Goal: Task Accomplishment & Management: Manage account settings

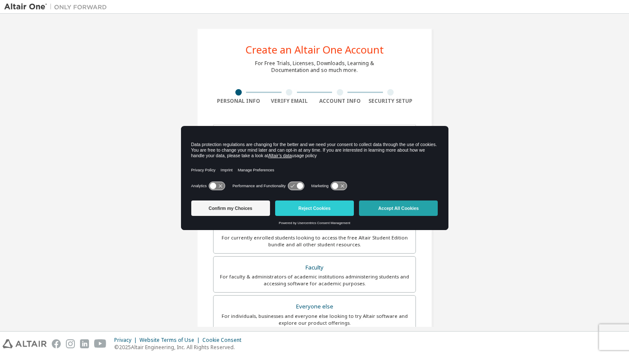
click at [397, 204] on button "Accept All Cookies" at bounding box center [398, 207] width 79 height 15
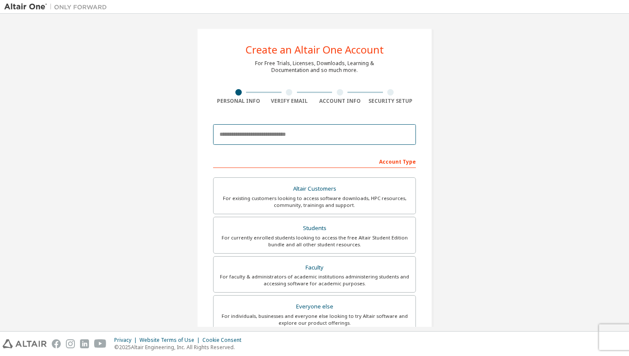
click at [344, 129] on input "email" at bounding box center [314, 134] width 203 height 21
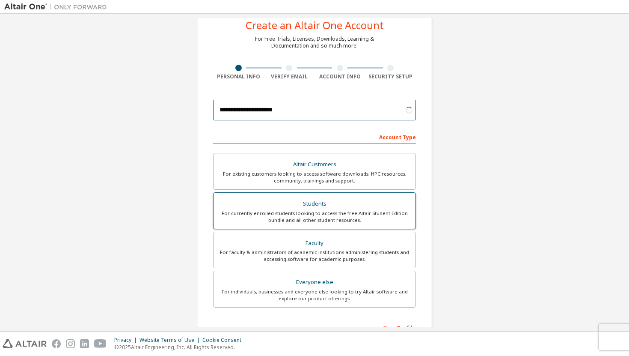
type input "**********"
click at [361, 211] on div "For currently enrolled students looking to access the free Altair Student Editi…" at bounding box center [315, 217] width 192 height 14
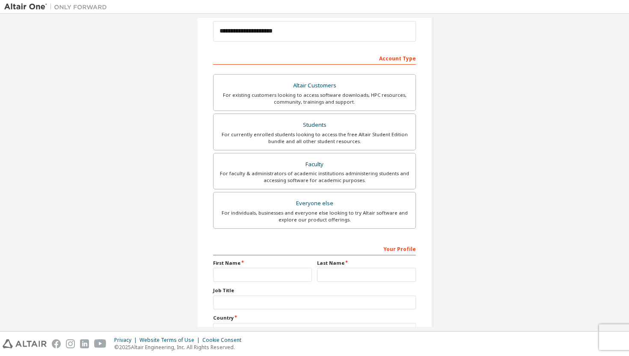
scroll to position [172, 0]
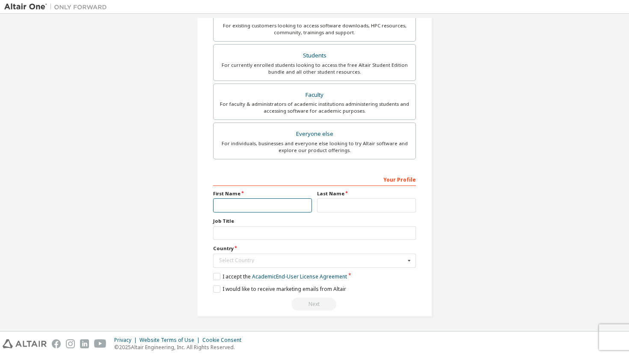
click at [282, 205] on input "text" at bounding box center [262, 205] width 99 height 14
type input "******"
click at [263, 206] on input "******" at bounding box center [262, 205] width 99 height 14
type input "******"
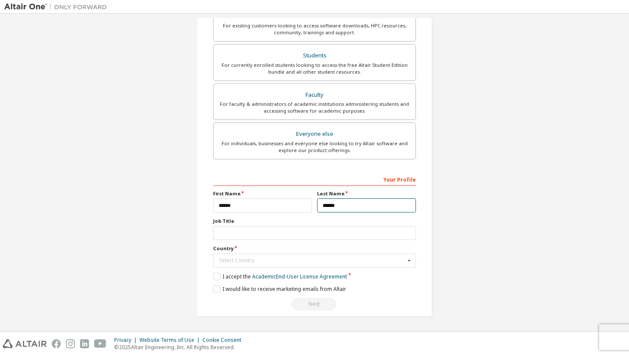
click at [336, 202] on input "******" at bounding box center [366, 205] width 99 height 14
type input "******"
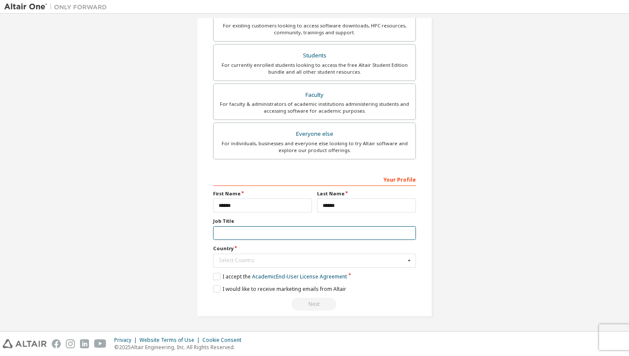
click at [291, 226] on input "text" at bounding box center [314, 233] width 203 height 14
click at [225, 260] on div "Select Country" at bounding box center [312, 260] width 186 height 5
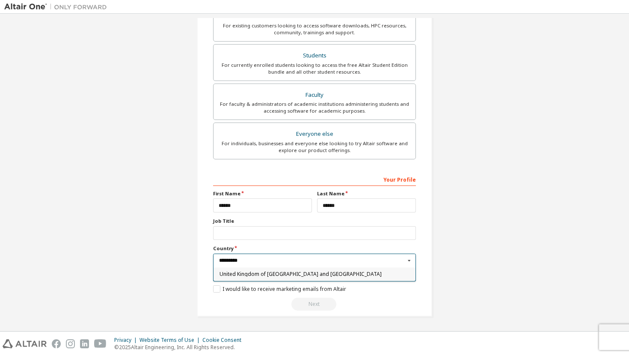
type input "*********"
click at [259, 273] on span "United Kingdom of Great Britain and Northern Ireland" at bounding box center [315, 273] width 190 height 5
type input "***"
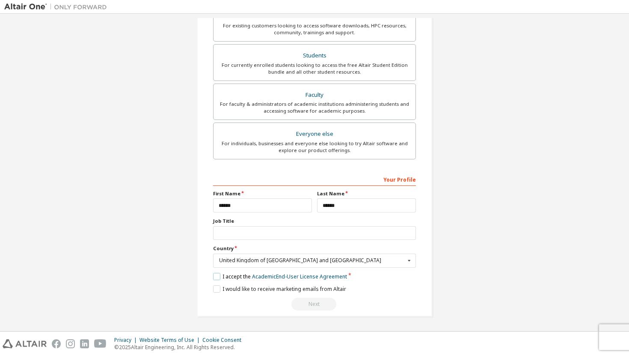
click at [215, 276] on label "I accept the Academic End-User License Agreement" at bounding box center [280, 276] width 134 height 7
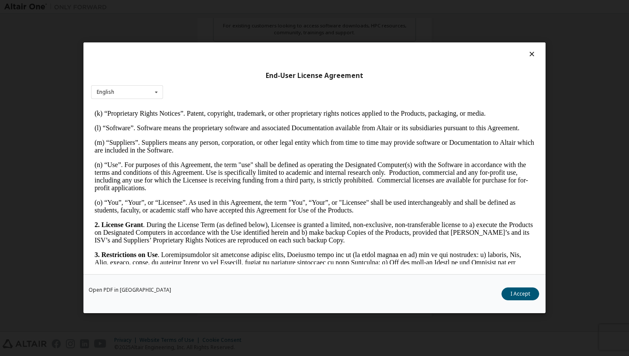
scroll to position [719, 0]
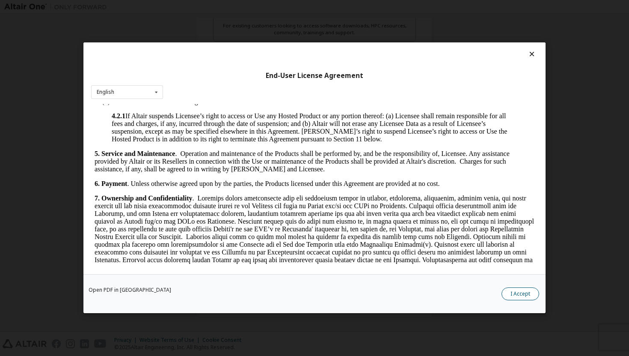
click at [523, 298] on button "I Accept" at bounding box center [521, 294] width 38 height 13
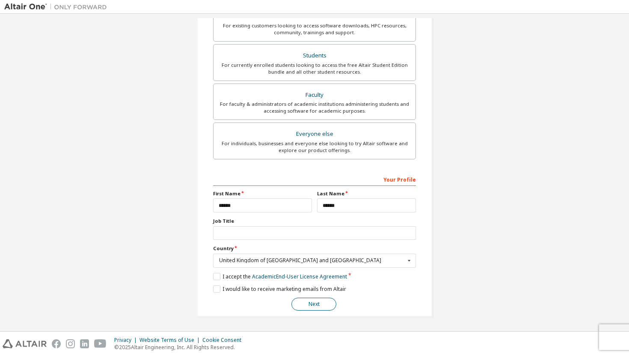
click at [318, 309] on button "Next" at bounding box center [313, 303] width 45 height 13
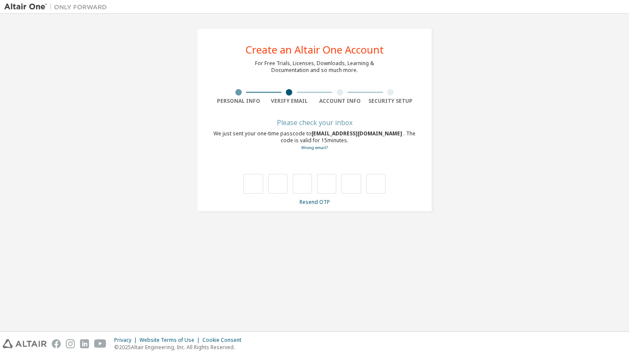
type input "*"
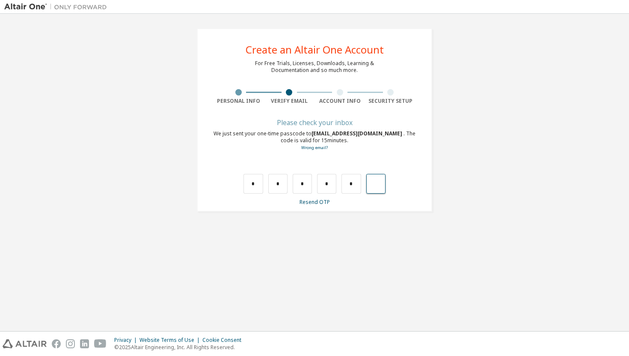
type input "*"
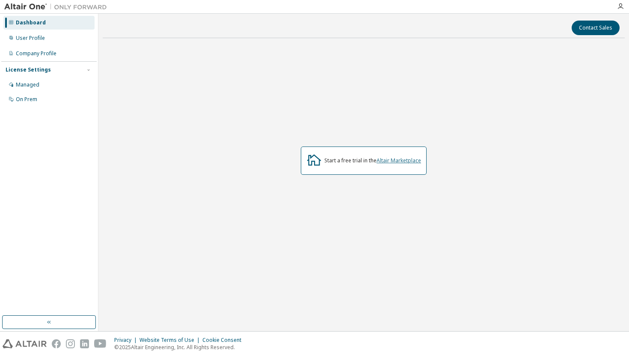
click at [395, 160] on link "Altair Marketplace" at bounding box center [399, 160] width 45 height 7
click at [621, 3] on icon "button" at bounding box center [620, 6] width 7 height 7
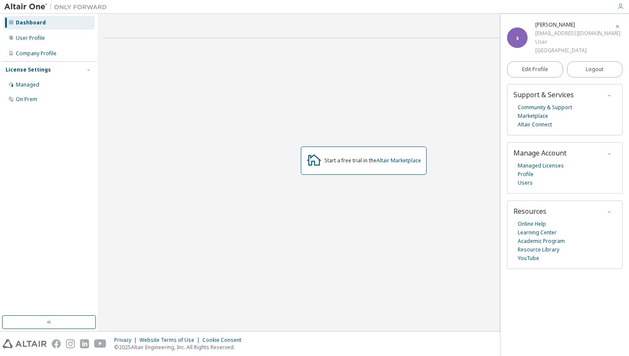
click at [623, 8] on icon "button" at bounding box center [620, 6] width 7 height 7
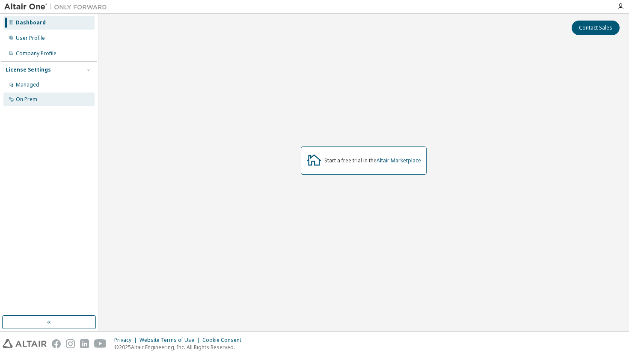
click at [30, 104] on div "On Prem" at bounding box center [48, 99] width 91 height 14
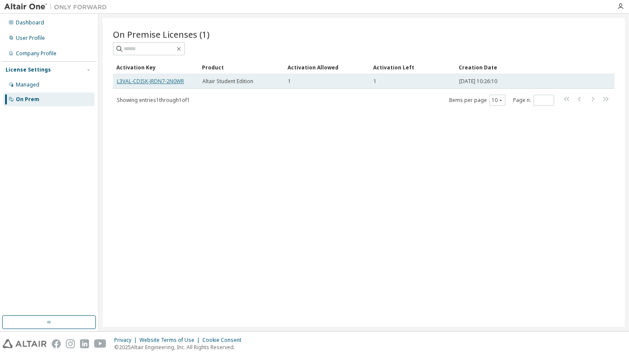
click at [166, 81] on link "L3VAL-CDISK-JRDN7-2N0WR" at bounding box center [150, 80] width 67 height 7
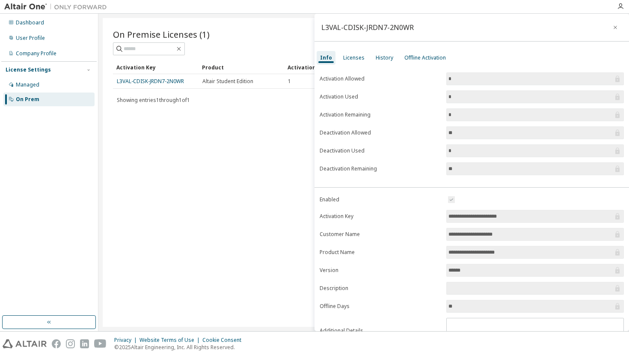
scroll to position [39, 0]
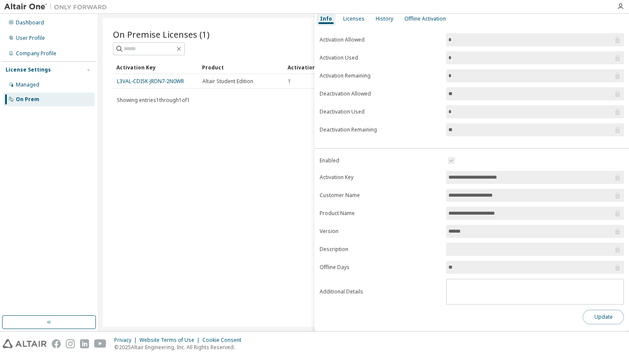
click at [600, 312] on button "Update" at bounding box center [603, 316] width 41 height 15
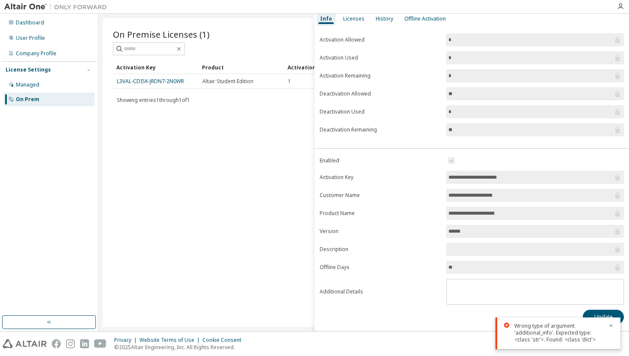
click at [291, 184] on div "On Premise Licenses (1) Clear Load Save Save As Field Operator Value Select fil…" at bounding box center [364, 172] width 522 height 309
click at [210, 220] on div "On Premise Licenses (1) Clear Load Save Save As Field Operator Value Select fil…" at bounding box center [364, 172] width 522 height 309
click at [352, 18] on div "Licenses" at bounding box center [353, 18] width 21 height 7
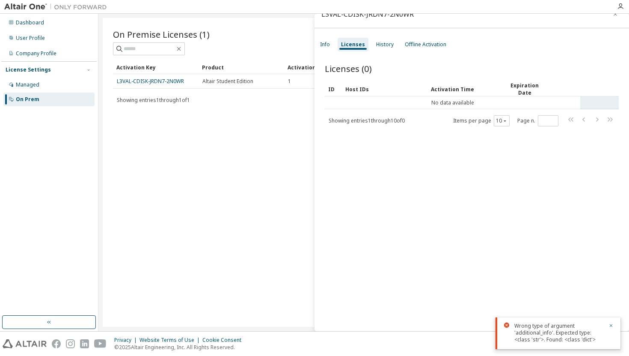
click at [591, 104] on tr "No data available" at bounding box center [472, 102] width 294 height 13
click at [263, 108] on div "On Premise Licenses (1) Clear Load Save Save As Field Operator Value Select fil…" at bounding box center [364, 172] width 522 height 309
click at [199, 122] on div "On Premise Licenses (1) Clear Load Save Save As Field Operator Value Select fil…" at bounding box center [364, 172] width 522 height 309
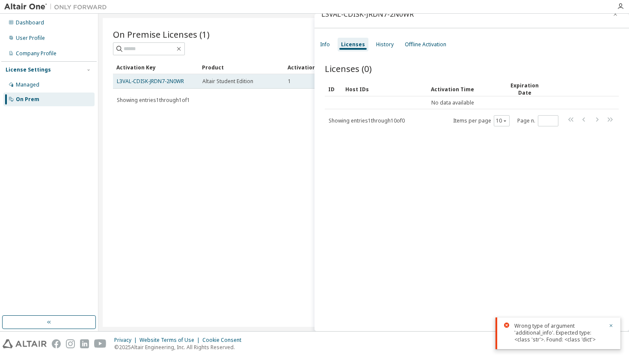
click at [211, 81] on span "Altair Student Edition" at bounding box center [227, 81] width 51 height 7
click at [217, 80] on span "Altair Student Edition" at bounding box center [227, 81] width 51 height 7
click at [250, 83] on span "Altair Student Edition" at bounding box center [227, 81] width 51 height 7
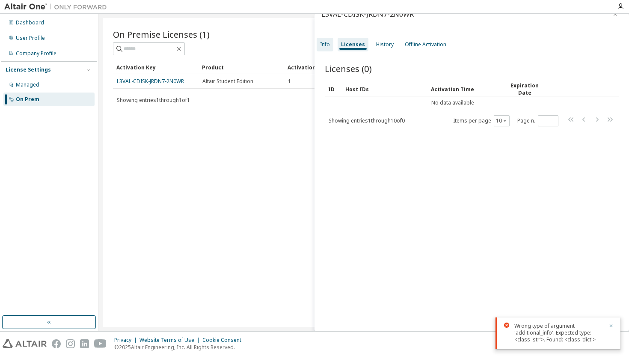
click at [329, 40] on div "Info" at bounding box center [325, 45] width 17 height 14
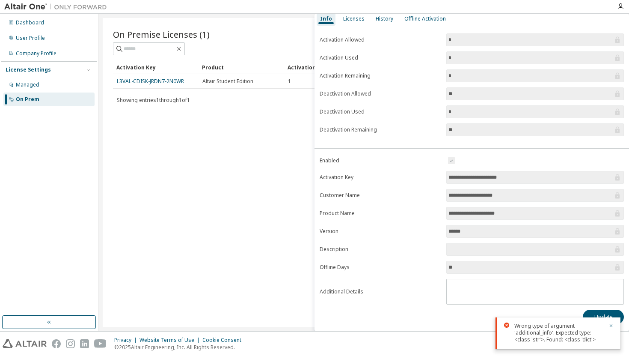
scroll to position [0, 0]
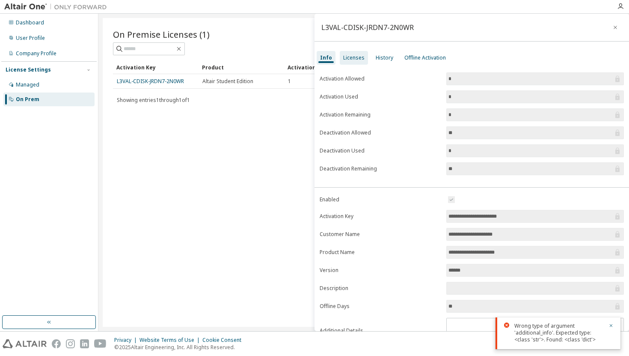
click at [363, 59] on div "Licenses" at bounding box center [354, 58] width 28 height 14
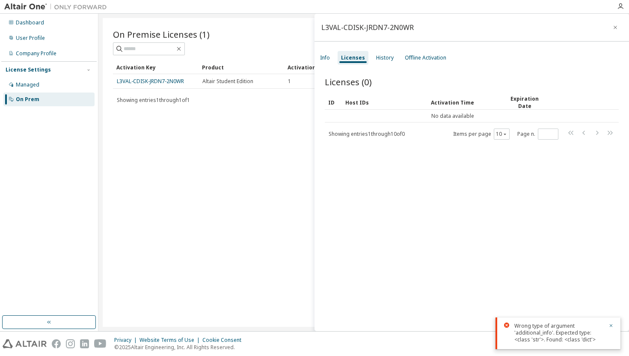
scroll to position [13, 0]
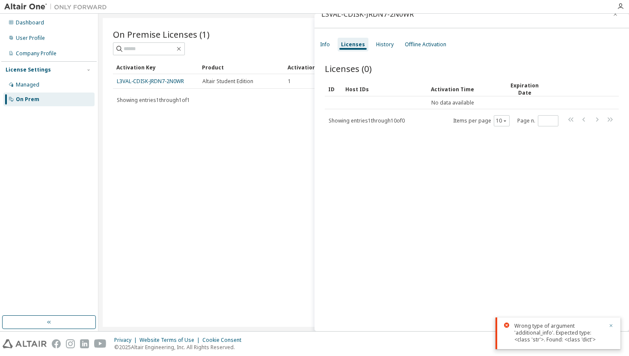
click at [613, 326] on icon "button" at bounding box center [611, 325] width 5 height 5
click at [230, 247] on div "On Premise Licenses (1) Clear Load Save Save As Field Operator Value Select fil…" at bounding box center [364, 172] width 522 height 309
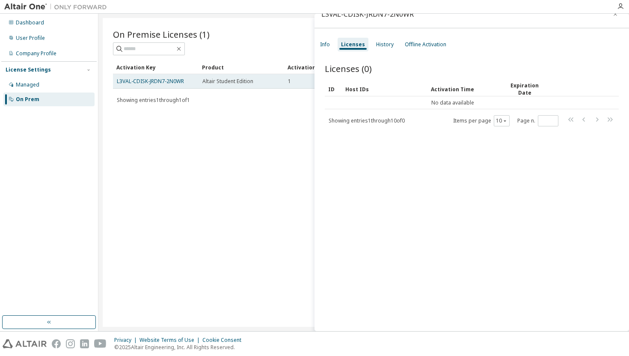
click at [190, 82] on div "L3VAL-CDISK-JRDN7-2N0WR" at bounding box center [156, 81] width 78 height 7
click at [266, 80] on div "Altair Student Edition" at bounding box center [241, 81] width 78 height 7
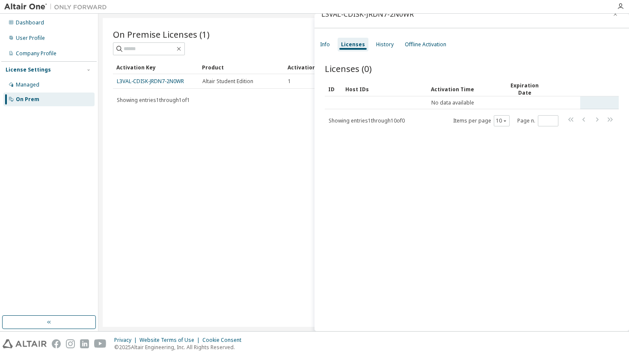
click at [375, 101] on td "No data available" at bounding box center [452, 102] width 255 height 13
click at [480, 98] on td "No data available" at bounding box center [452, 102] width 255 height 13
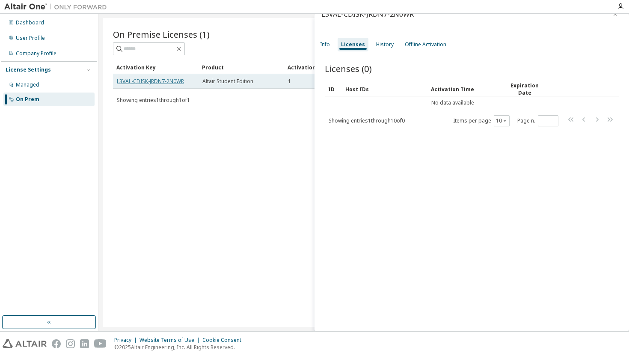
click at [151, 78] on link "L3VAL-CDISK-JRDN7-2N0WR" at bounding box center [150, 80] width 67 height 7
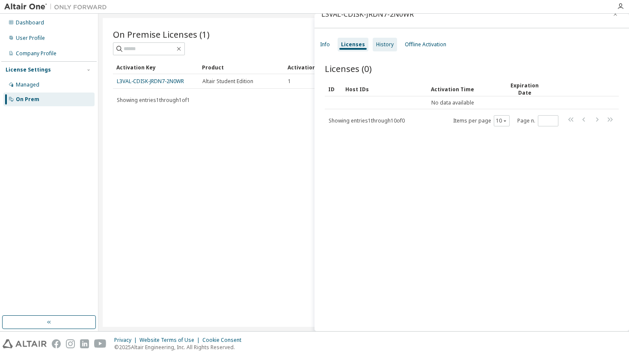
click at [378, 42] on div "History" at bounding box center [385, 44] width 18 height 7
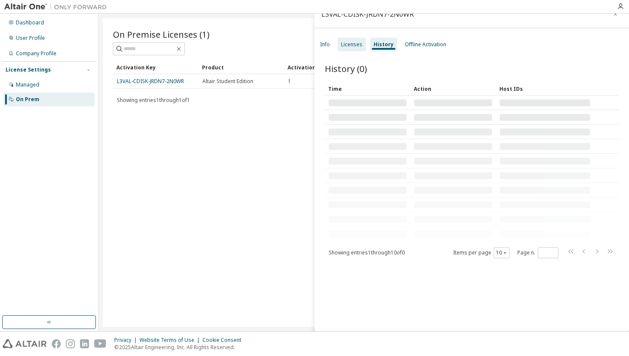
click at [359, 47] on div "Licenses" at bounding box center [351, 44] width 21 height 7
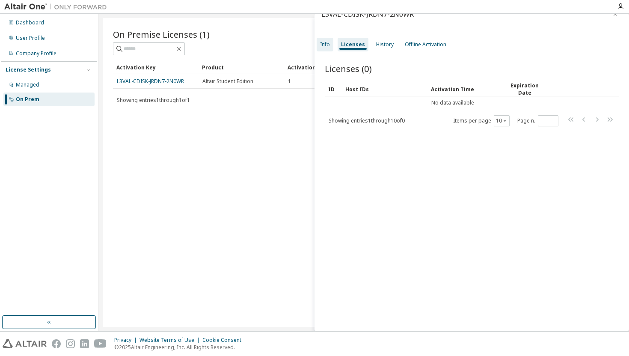
click at [330, 45] on div "Info" at bounding box center [325, 44] width 10 height 7
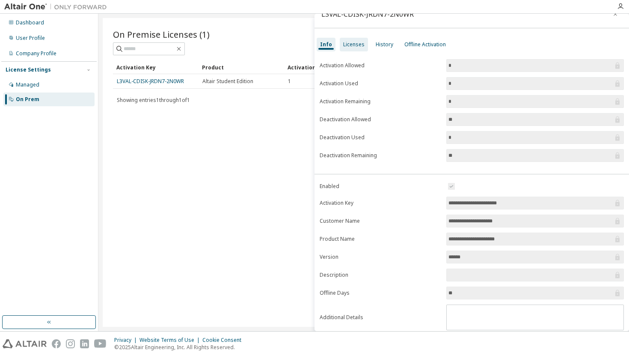
click at [356, 49] on div "Licenses" at bounding box center [354, 45] width 28 height 14
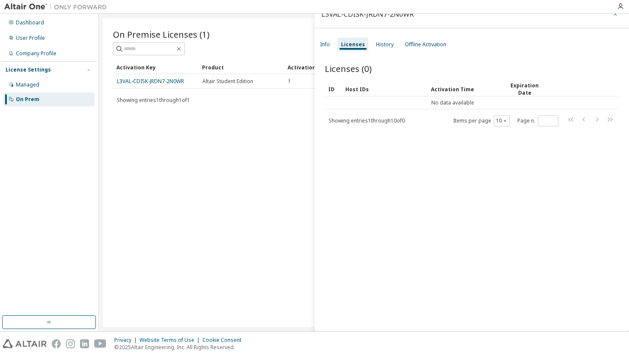
scroll to position [0, 0]
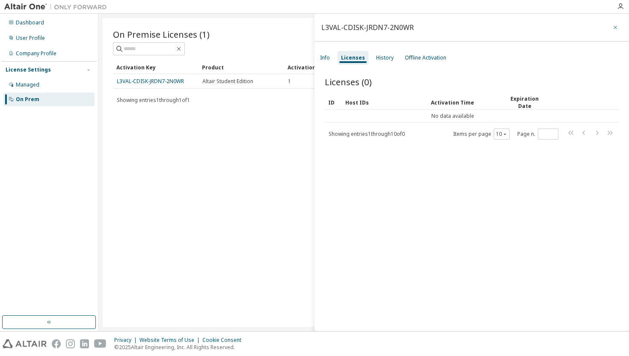
click at [612, 26] on icon "button" at bounding box center [615, 27] width 6 height 7
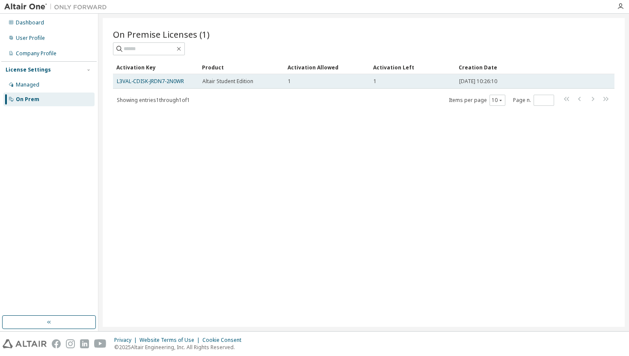
click at [239, 86] on td "Altair Student Edition" at bounding box center [242, 81] width 86 height 15
click at [243, 82] on span "Altair Student Edition" at bounding box center [227, 81] width 51 height 7
click at [425, 83] on div "1" at bounding box center [413, 81] width 78 height 7
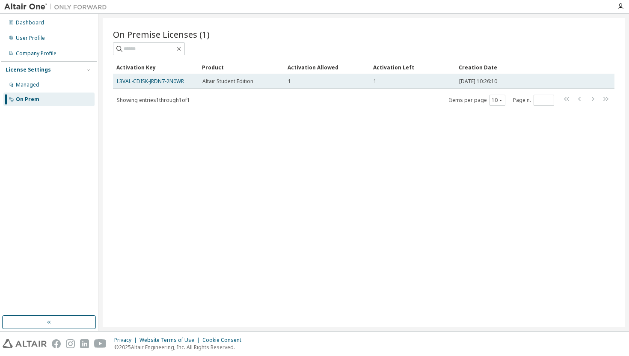
click at [229, 76] on td "Altair Student Edition" at bounding box center [242, 81] width 86 height 15
click at [165, 77] on link "L3VAL-CDISK-JRDN7-2N0WR" at bounding box center [150, 80] width 67 height 7
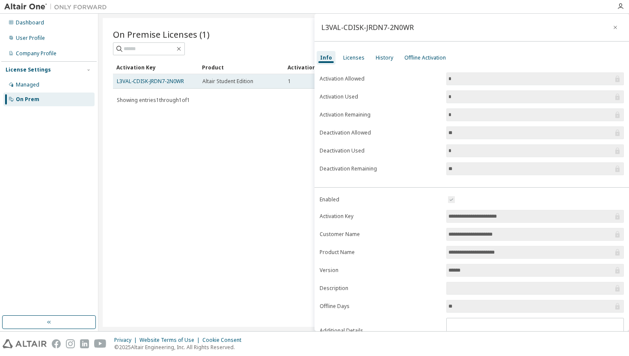
click at [190, 83] on div "L3VAL-CDISK-JRDN7-2N0WR" at bounding box center [156, 81] width 78 height 7
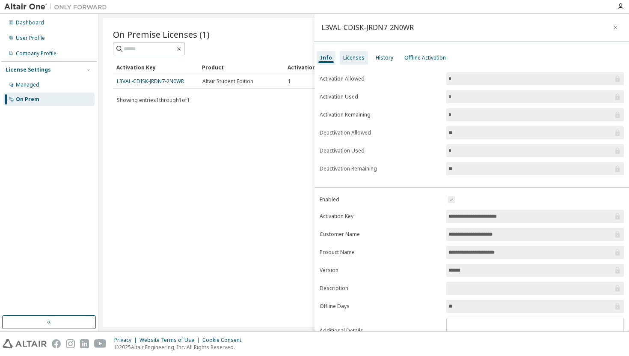
click at [349, 62] on div "Licenses" at bounding box center [354, 58] width 28 height 14
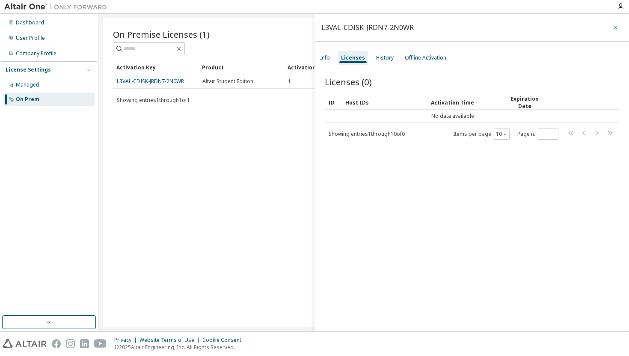
click at [613, 23] on button "button" at bounding box center [616, 28] width 14 height 14
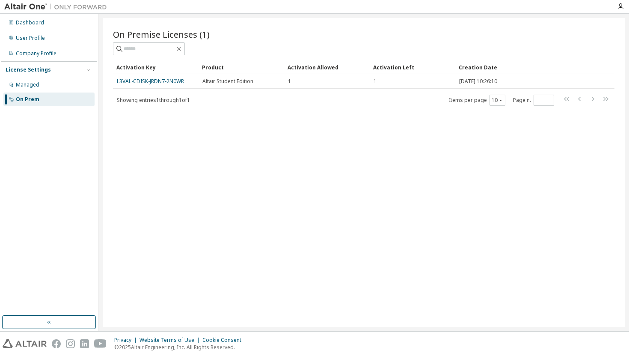
click at [149, 100] on span "Showing entries 1 through 1 of 1" at bounding box center [153, 99] width 73 height 7
